Goal: Task Accomplishment & Management: Use online tool/utility

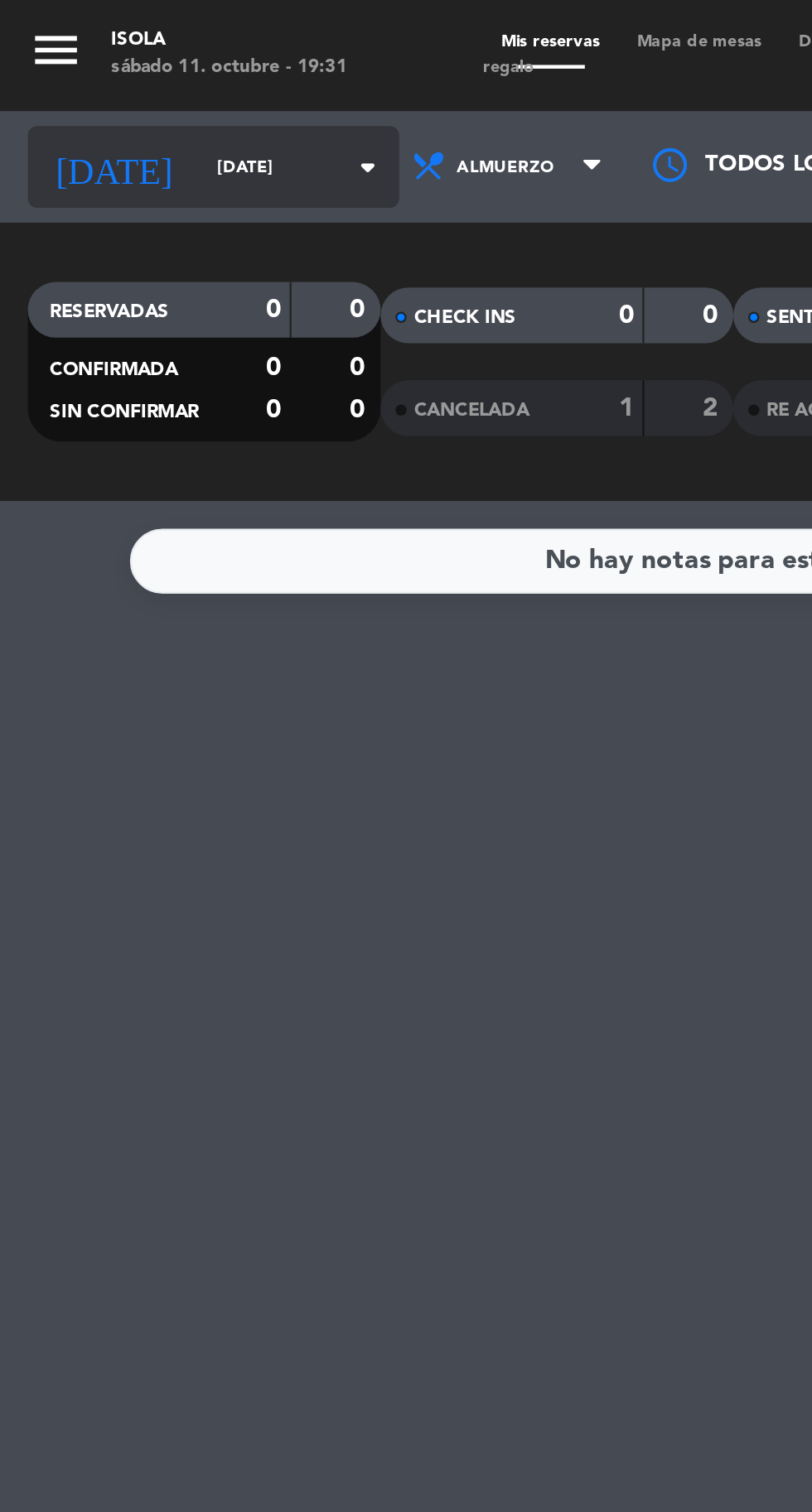
click at [90, 82] on input "[DATE]" at bounding box center [140, 75] width 104 height 26
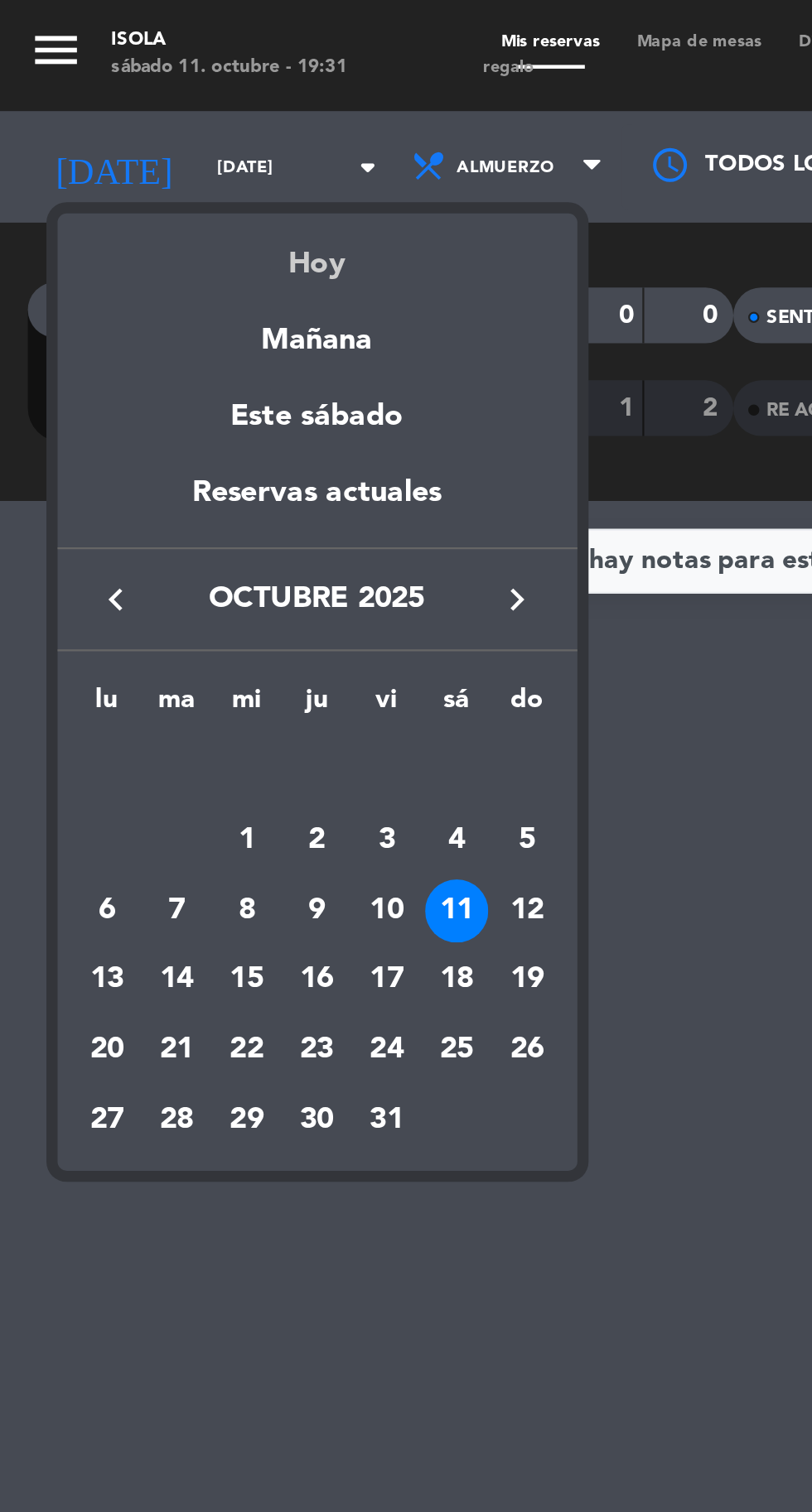
click at [146, 123] on div "Hoy" at bounding box center [142, 112] width 232 height 34
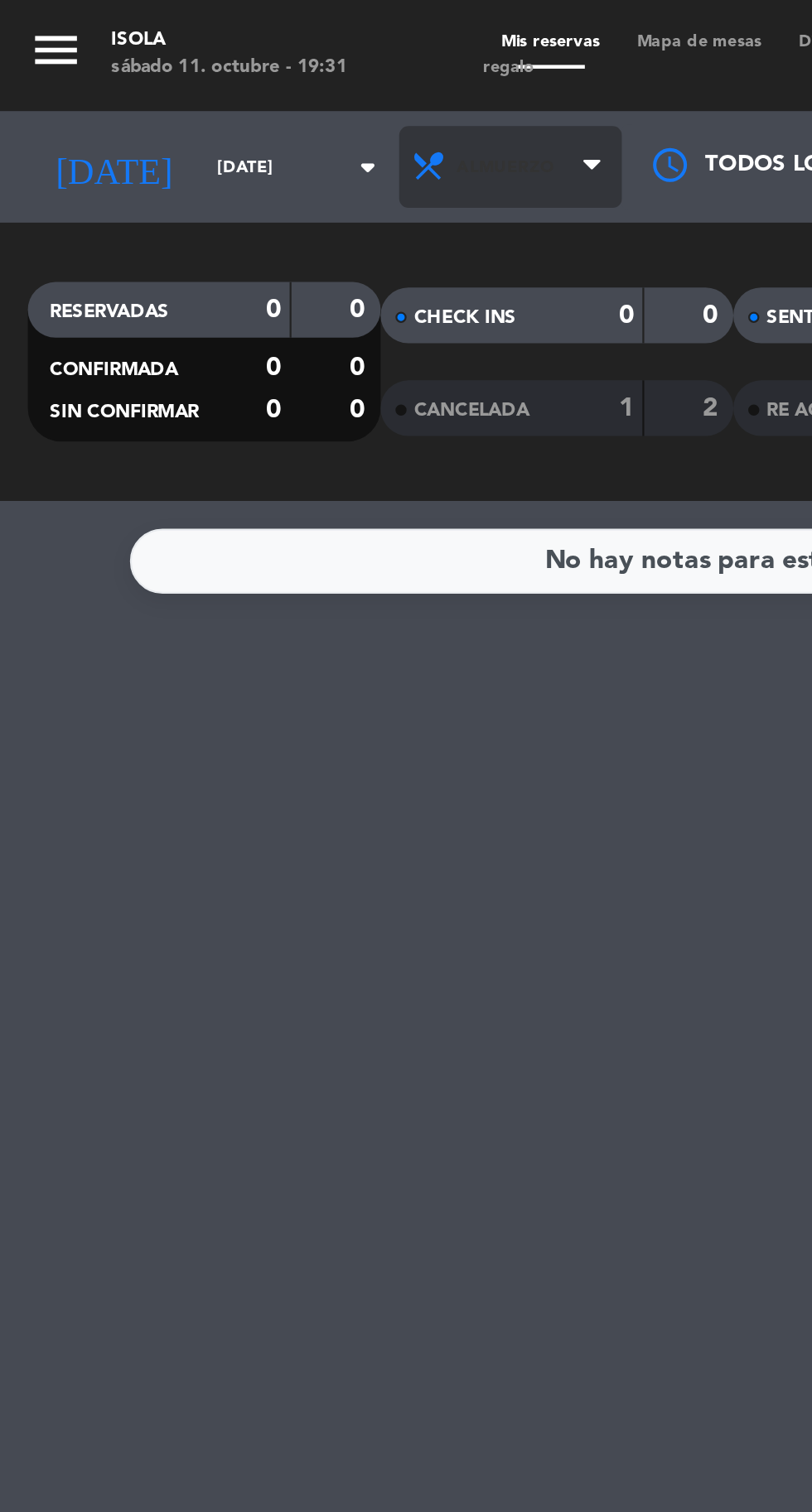
click at [209, 72] on span "Almuerzo" at bounding box center [224, 74] width 43 height 9
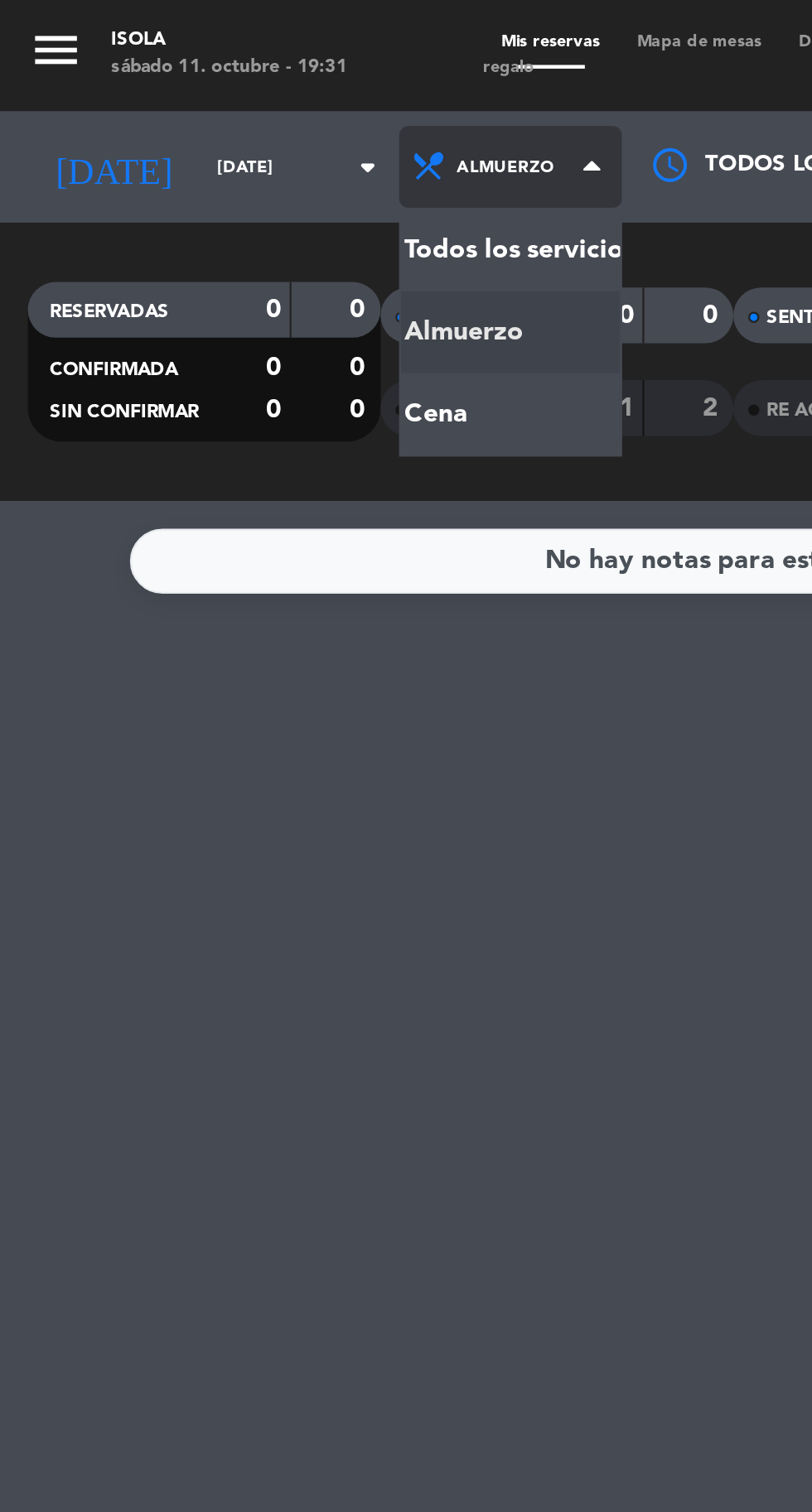
click at [198, 183] on div "menu [PERSON_NAME][DATE] 11. octubre - 19:31 Mis reservas Mapa de mesas Disponi…" at bounding box center [406, 111] width 812 height 223
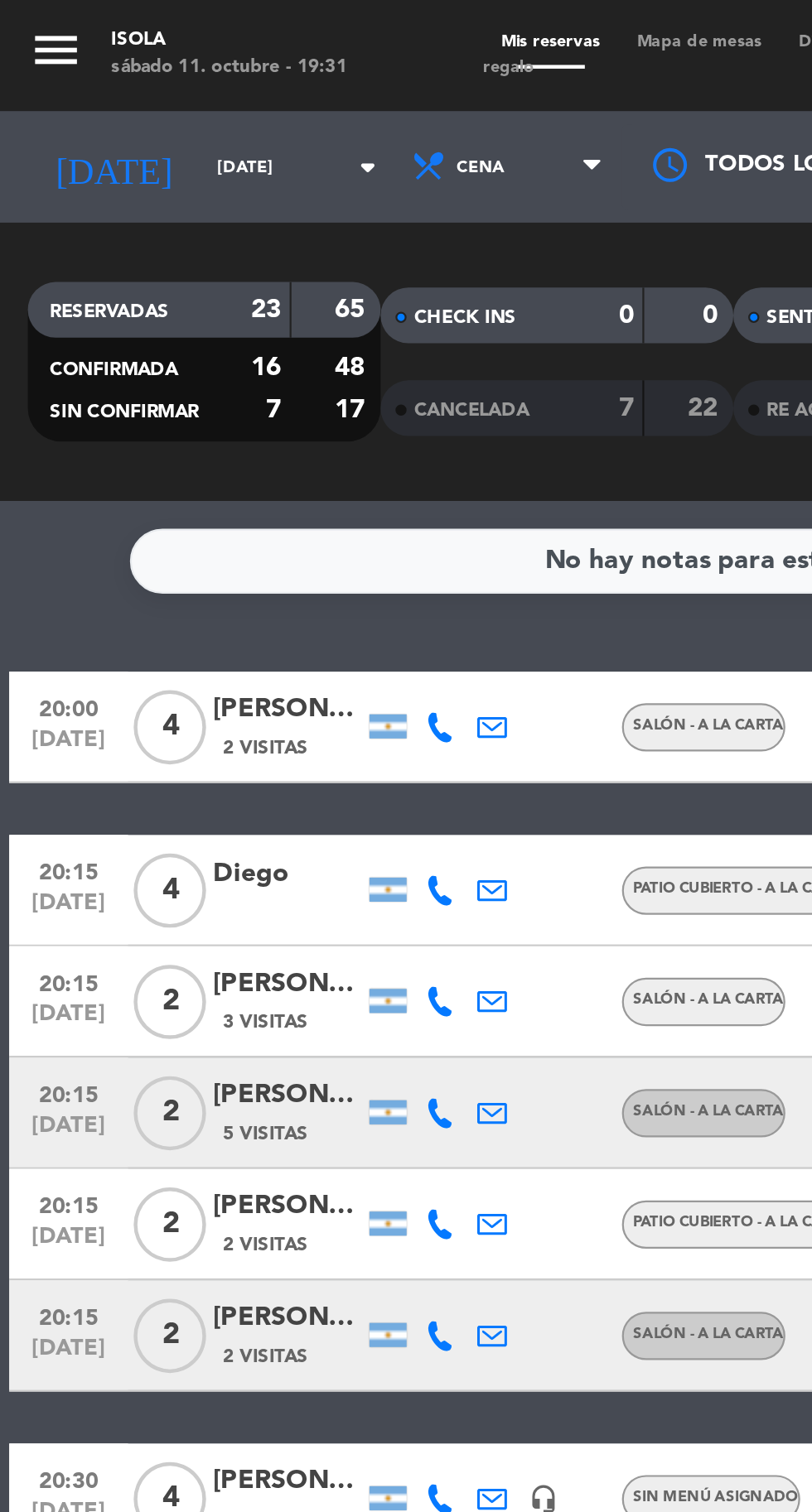
click at [320, 18] on span "Mapa de mesas" at bounding box center [312, 19] width 72 height 8
